Goal: Communication & Community: Participate in discussion

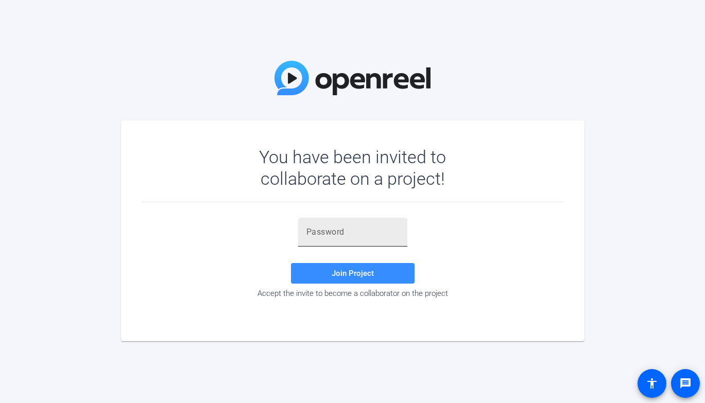
click at [324, 232] on input "text" at bounding box center [352, 232] width 93 height 12
paste input ".q3zgA"
type input ".q3zgA"
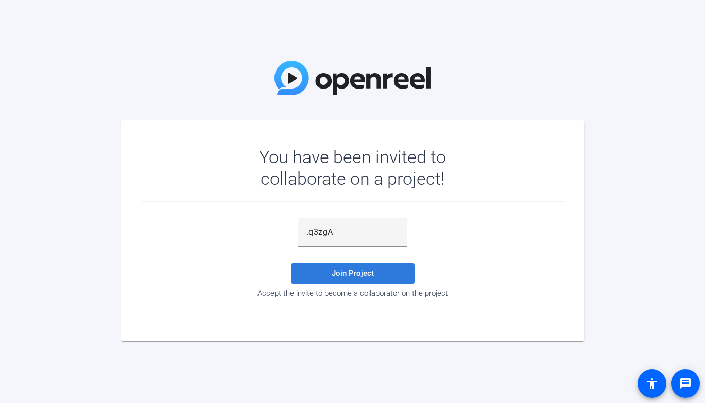
click at [346, 273] on span "Join Project" at bounding box center [353, 273] width 42 height 9
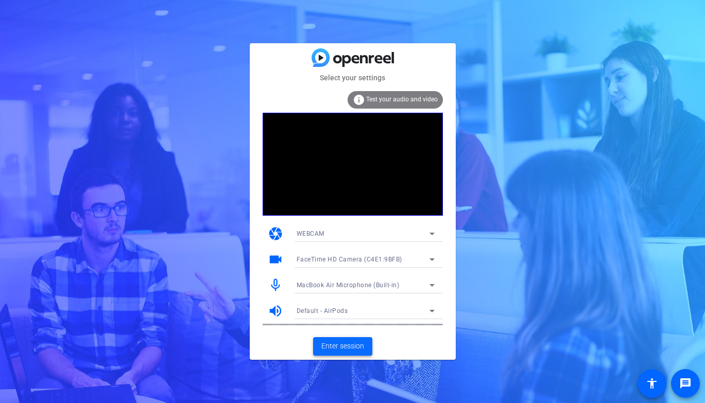
click at [336, 345] on span "Enter session" at bounding box center [342, 346] width 43 height 11
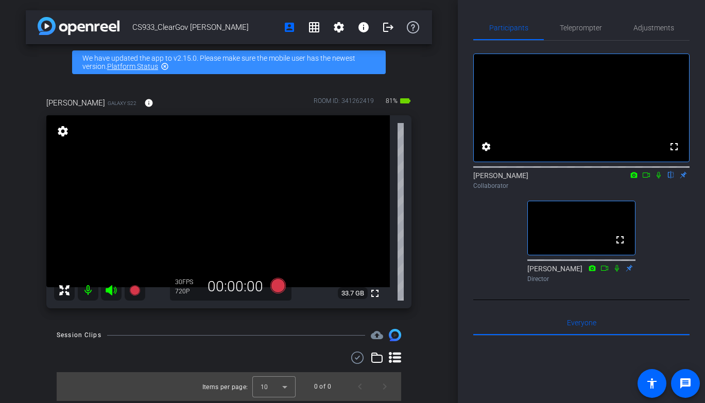
scroll to position [3, 0]
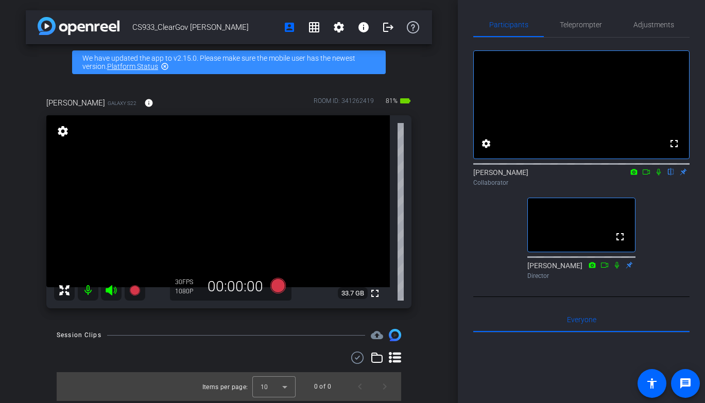
click at [658, 176] on icon at bounding box center [658, 171] width 8 height 7
click at [338, 26] on mat-icon "settings" at bounding box center [339, 27] width 12 height 12
click at [338, 26] on div at bounding box center [352, 201] width 705 height 403
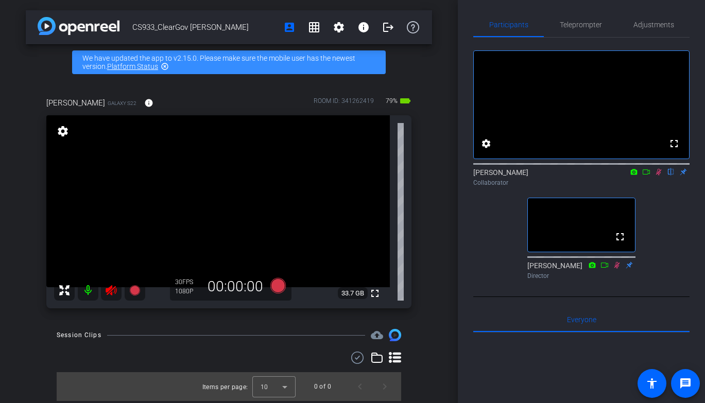
click at [660, 176] on icon at bounding box center [658, 171] width 8 height 7
click at [340, 29] on mat-icon "settings" at bounding box center [339, 27] width 12 height 12
click at [349, 50] on span "Session Settings" at bounding box center [362, 49] width 54 height 12
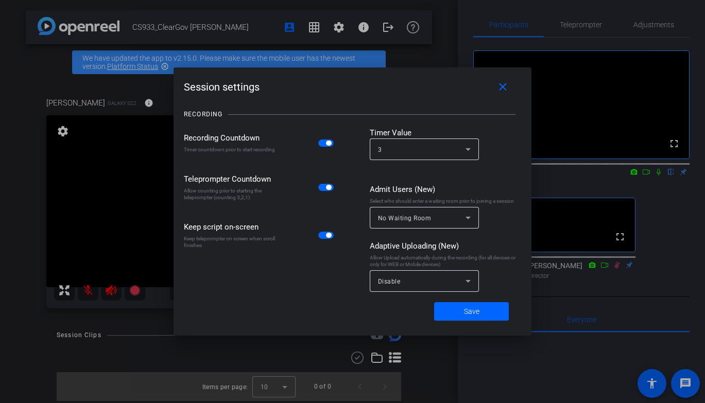
click at [685, 245] on div at bounding box center [352, 201] width 705 height 403
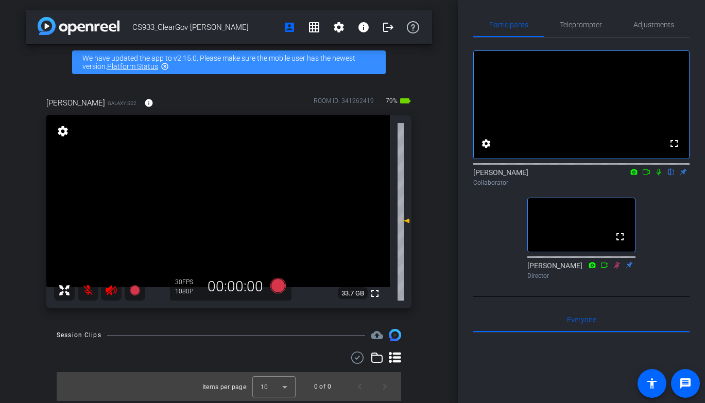
click at [659, 176] on icon at bounding box center [658, 171] width 8 height 7
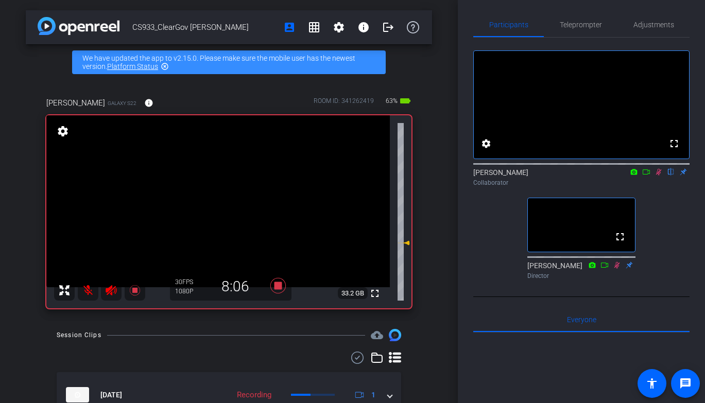
click at [478, 317] on div "fullscreen settings [PERSON_NAME] flip Collaborator fullscreen [PERSON_NAME] Di…" at bounding box center [581, 343] width 216 height 611
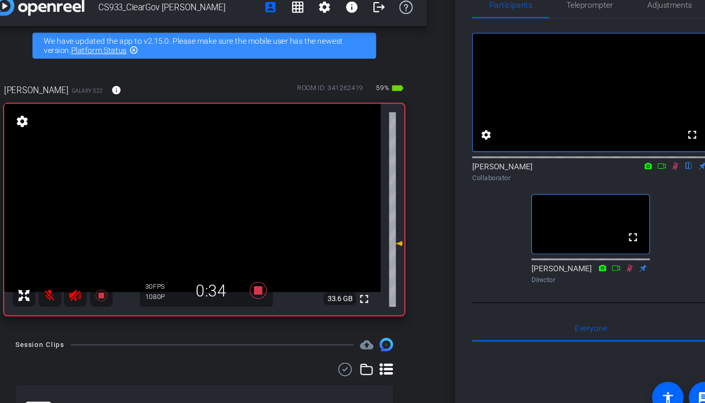
click at [64, 354] on div at bounding box center [229, 358] width 344 height 12
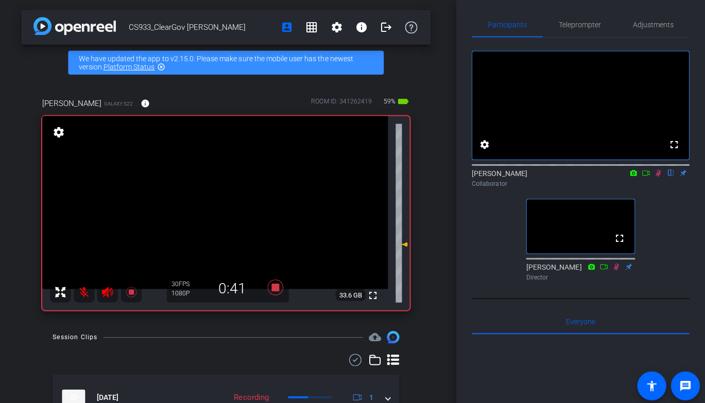
scroll to position [0, 0]
